Goal: Manage account settings

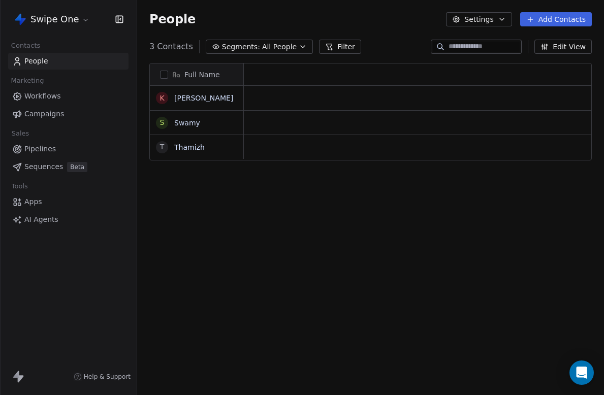
scroll to position [348, 467]
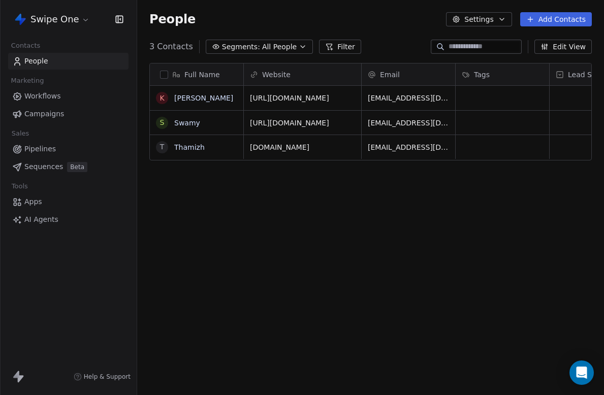
click at [84, 20] on html "Swipe One Contacts People Marketing Workflows Campaigns Sales Pipelines Sequenc…" at bounding box center [302, 197] width 604 height 395
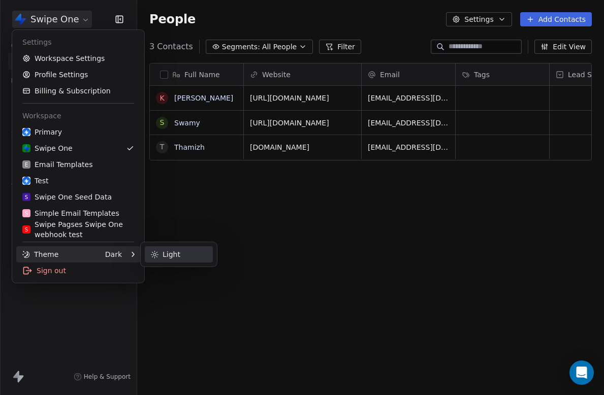
click at [178, 258] on div "Light" at bounding box center [179, 254] width 68 height 16
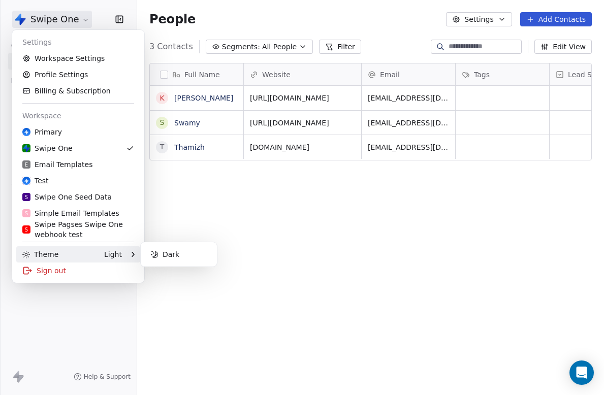
click at [177, 308] on html "Swipe One Contacts People Marketing Workflows Campaigns Sales Pipelines Sequenc…" at bounding box center [302, 197] width 604 height 395
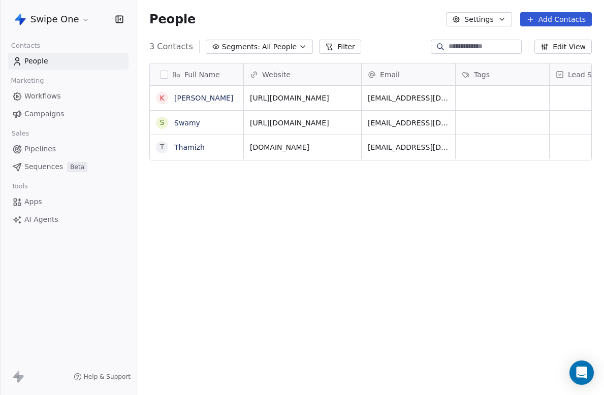
click at [494, 24] on button "Settings" at bounding box center [478, 19] width 65 height 14
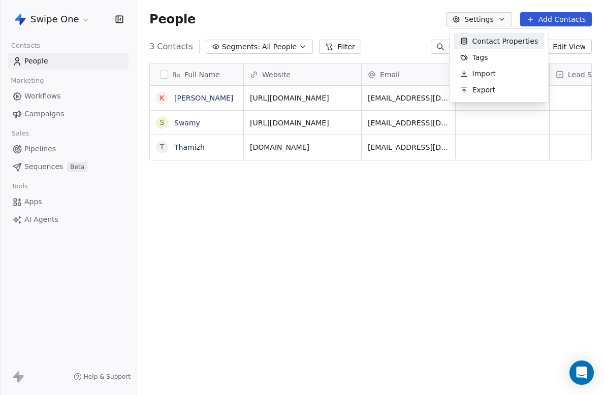
click at [417, 21] on html "Swipe One Contacts People Marketing Workflows Campaigns Sales Pipelines Sequenc…" at bounding box center [302, 197] width 604 height 395
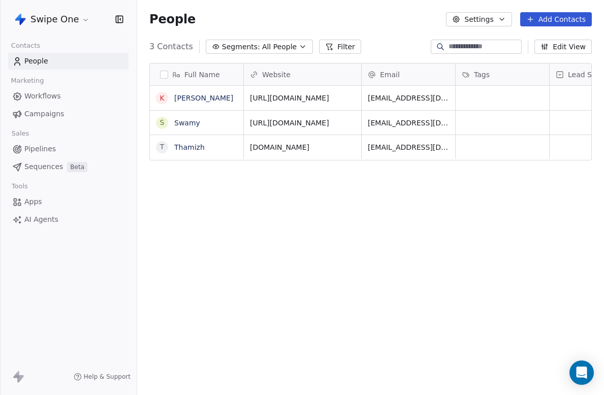
click at [80, 23] on html "Swipe One Contacts People Marketing Workflows Campaigns Sales Pipelines Sequenc…" at bounding box center [302, 197] width 604 height 395
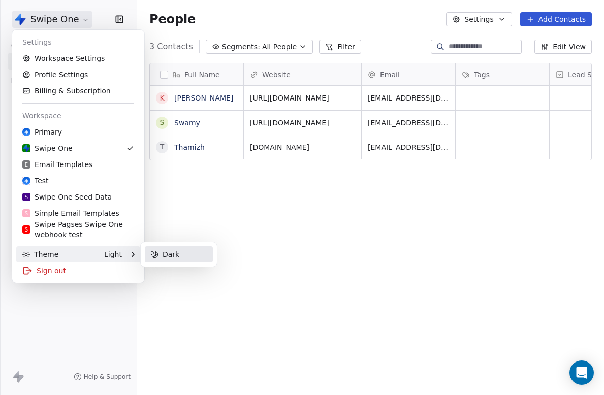
click at [172, 253] on div "Dark" at bounding box center [179, 254] width 68 height 16
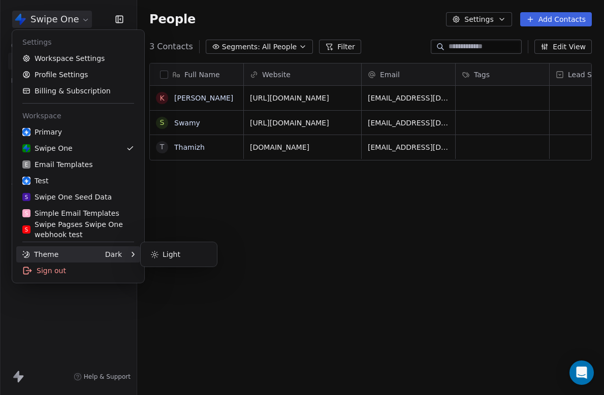
click at [251, 257] on html "Swipe One Contacts People Marketing Workflows Campaigns Sales Pipelines Sequenc…" at bounding box center [302, 197] width 604 height 395
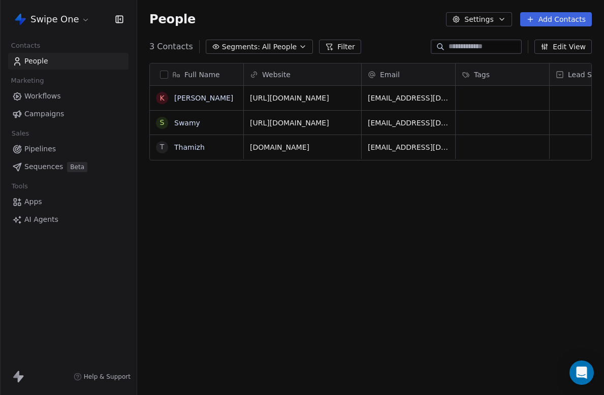
click at [65, 29] on div "Swipe One" at bounding box center [68, 19] width 137 height 39
click at [68, 22] on html "Swipe One Contacts People Marketing Workflows Campaigns Sales Pipelines Sequenc…" at bounding box center [302, 197] width 604 height 395
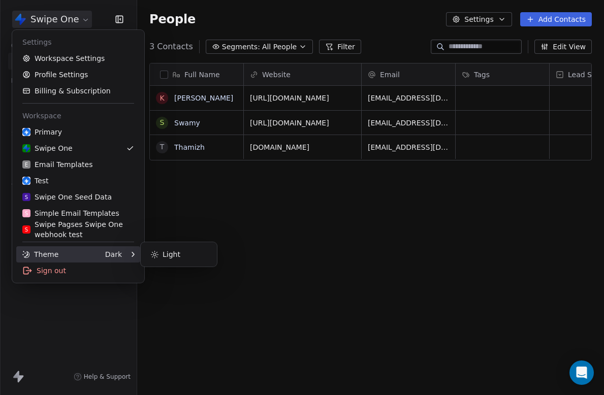
click at [31, 250] on div "Theme" at bounding box center [40, 254] width 36 height 10
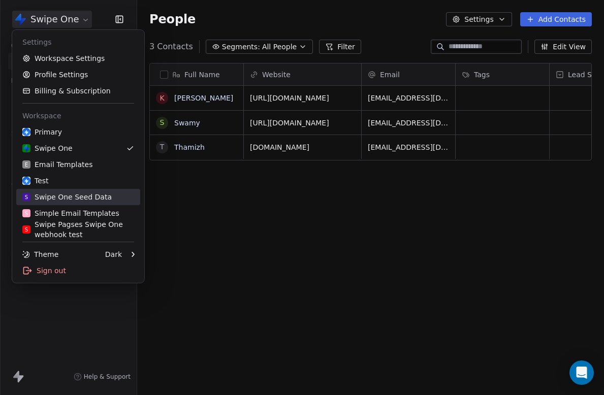
click at [245, 236] on html "Swipe One Contacts People Marketing Workflows Campaigns Sales Pipelines Sequenc…" at bounding box center [302, 197] width 604 height 395
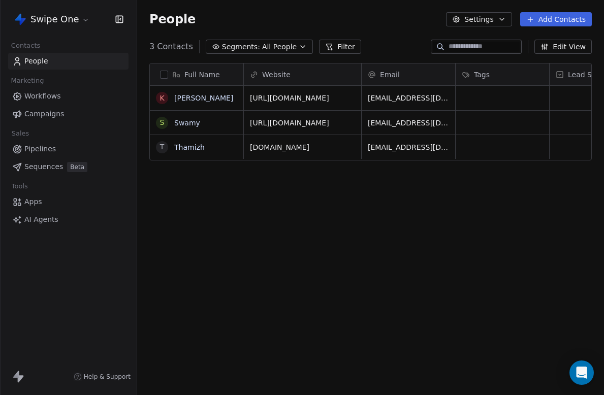
click at [81, 18] on html "Swipe One Contacts People Marketing Workflows Campaigns Sales Pipelines Sequenc…" at bounding box center [302, 197] width 604 height 395
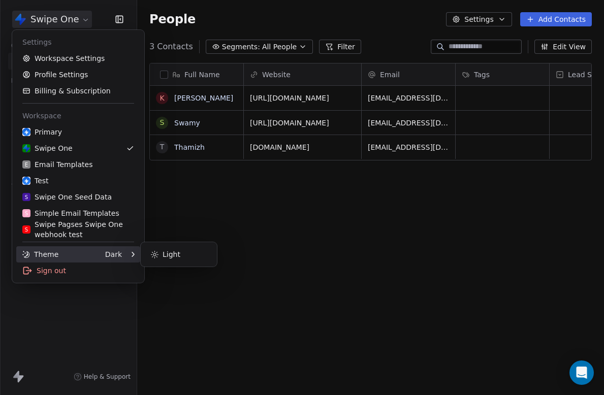
click at [109, 255] on div "Dark" at bounding box center [113, 254] width 17 height 10
click at [167, 256] on div "Light" at bounding box center [179, 254] width 68 height 16
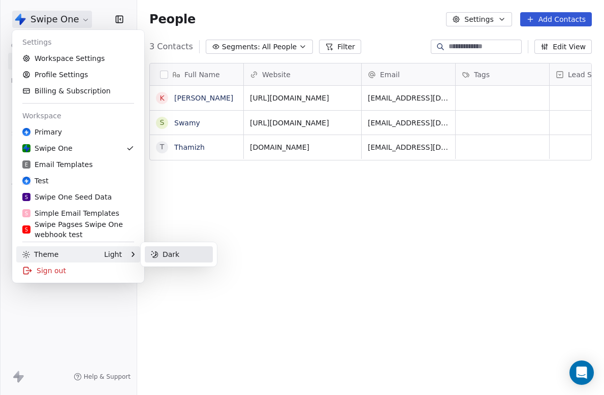
click at [167, 256] on div "Dark" at bounding box center [179, 254] width 68 height 16
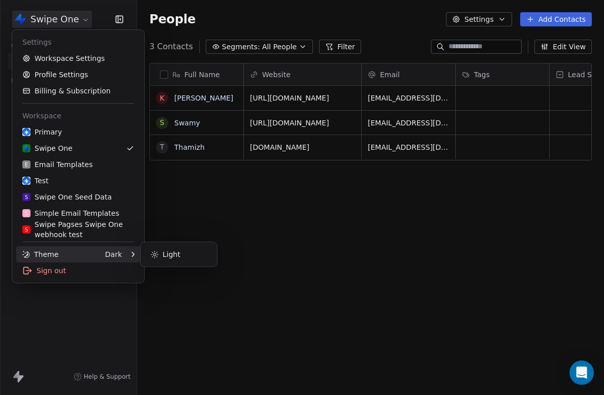
click at [242, 209] on html "Swipe One Contacts People Marketing Workflows Campaigns Sales Pipelines Sequenc…" at bounding box center [302, 197] width 604 height 395
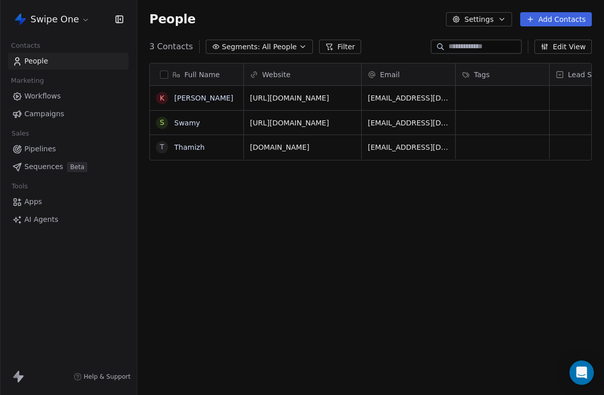
click at [71, 9] on div "Swipe One" at bounding box center [68, 19] width 137 height 39
click at [71, 16] on html "Swipe One Contacts People Marketing Workflows Campaigns Sales Pipelines Sequenc…" at bounding box center [302, 197] width 604 height 395
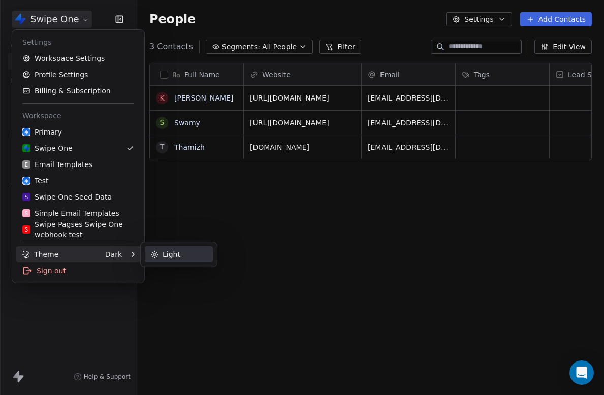
click at [163, 258] on div "Light" at bounding box center [179, 254] width 68 height 16
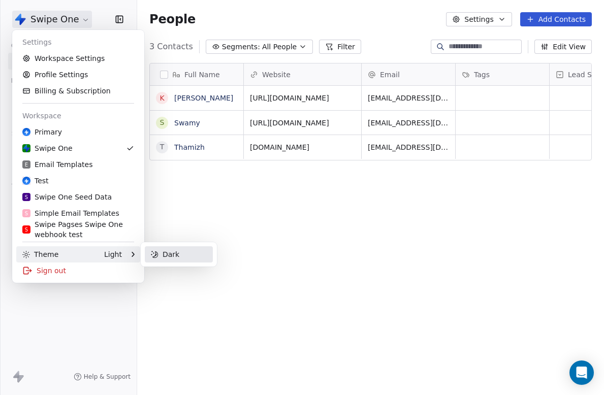
click at [155, 258] on div "Dark" at bounding box center [179, 254] width 68 height 16
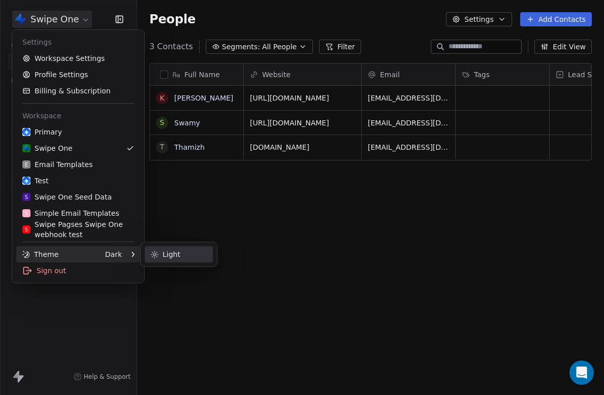
click at [155, 258] on div "Light" at bounding box center [179, 254] width 68 height 16
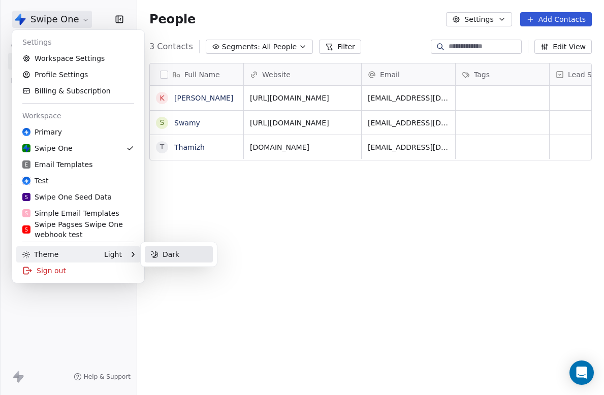
click at [155, 258] on div "Dark" at bounding box center [179, 254] width 68 height 16
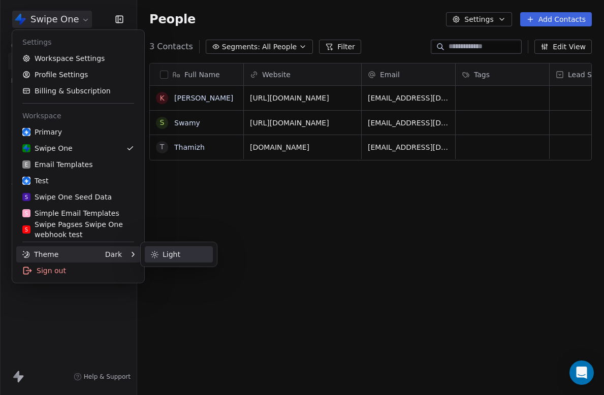
click at [155, 258] on div "Light" at bounding box center [179, 254] width 68 height 16
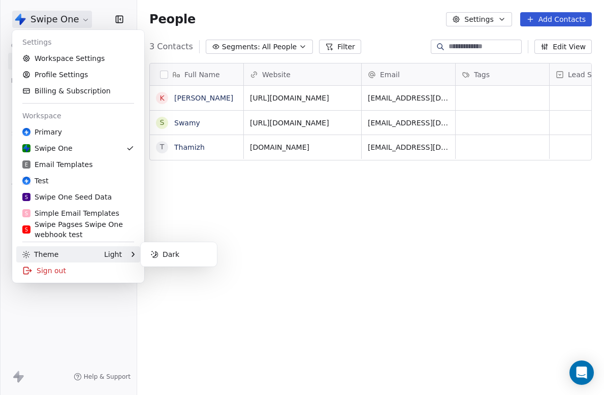
click at [218, 207] on html "Swipe One Contacts People Marketing Workflows Campaigns Sales Pipelines Sequenc…" at bounding box center [302, 197] width 604 height 395
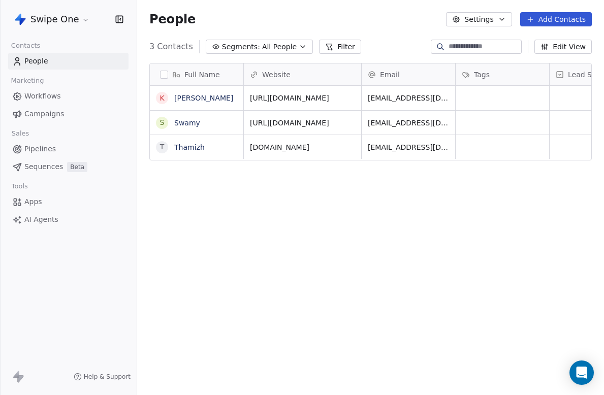
click at [490, 19] on button "Settings" at bounding box center [478, 19] width 65 height 14
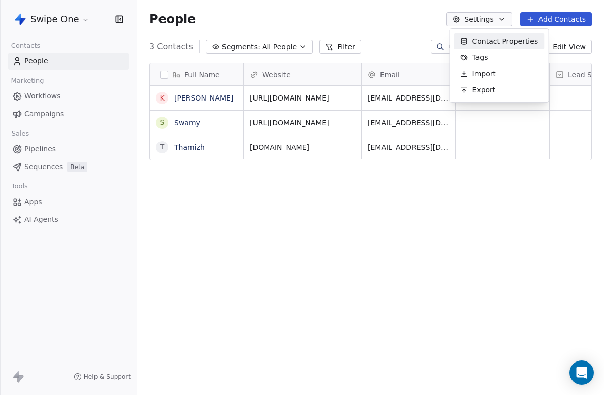
click at [421, 27] on html "Swipe One Contacts People Marketing Workflows Campaigns Sales Pipelines Sequenc…" at bounding box center [302, 197] width 604 height 395
